Goal: Task Accomplishment & Management: Manage account settings

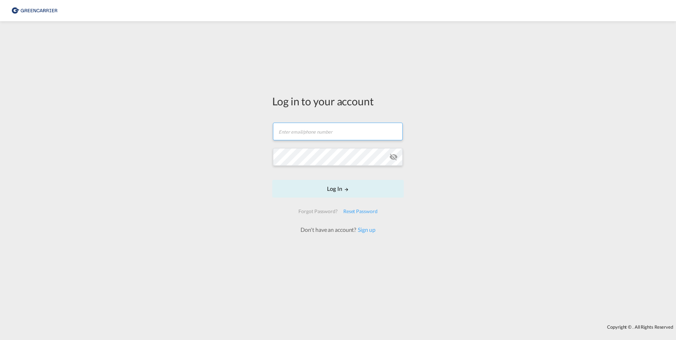
click at [309, 129] on input "text" at bounding box center [338, 132] width 130 height 18
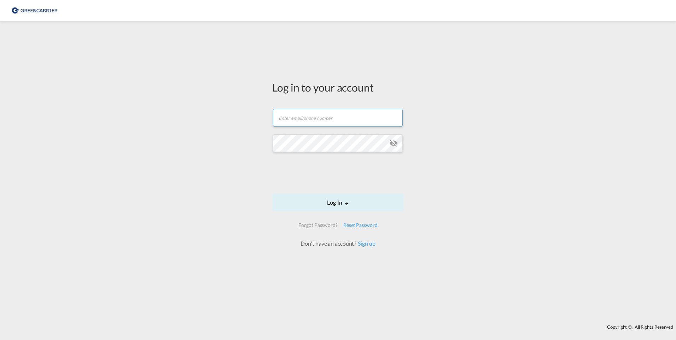
click at [302, 118] on input "text" at bounding box center [338, 118] width 130 height 18
type input "[EMAIL_ADDRESS][DOMAIN_NAME]"
click at [272, 194] on button "Log In" at bounding box center [337, 203] width 131 height 18
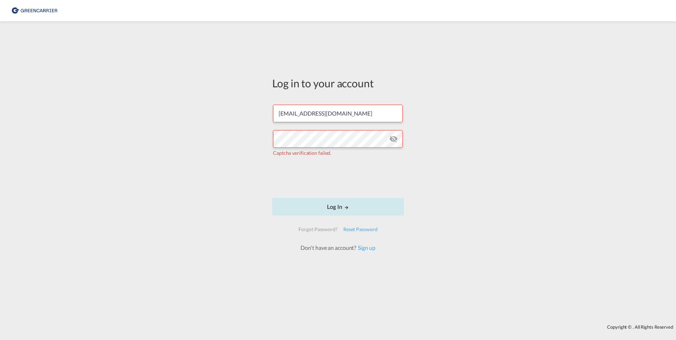
click at [342, 206] on button "Log In" at bounding box center [337, 207] width 131 height 18
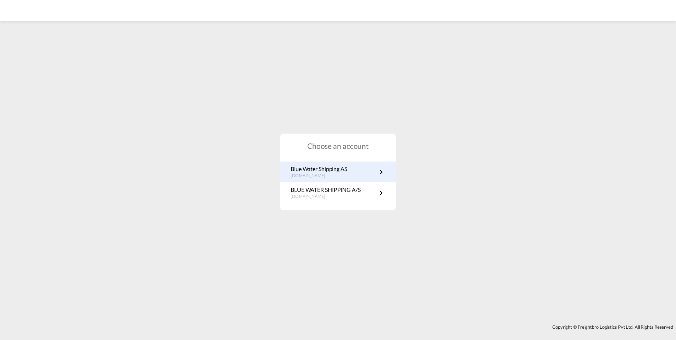
click at [318, 168] on p "Blue Water Shipping AS" at bounding box center [318, 169] width 57 height 8
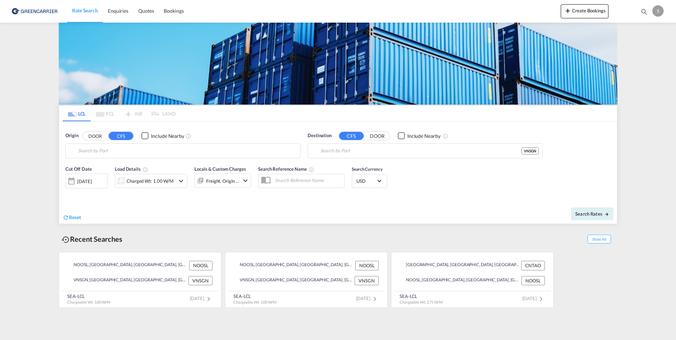
type input "[GEOGRAPHIC_DATA], NOOSL"
type input "[GEOGRAPHIC_DATA], VNSGN"
click at [170, 11] on span "Bookings" at bounding box center [174, 11] width 20 height 6
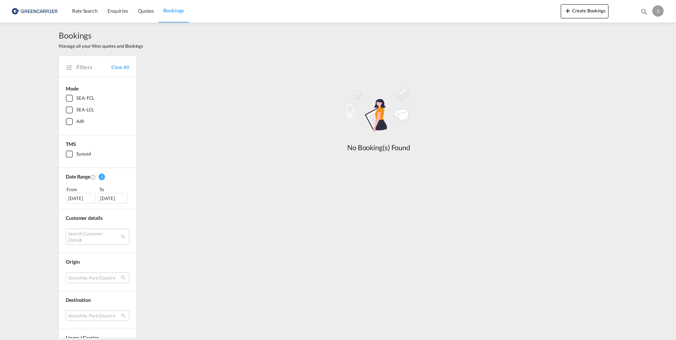
click at [66, 108] on div "SEA-LCL" at bounding box center [69, 109] width 7 height 7
